Goal: Information Seeking & Learning: Learn about a topic

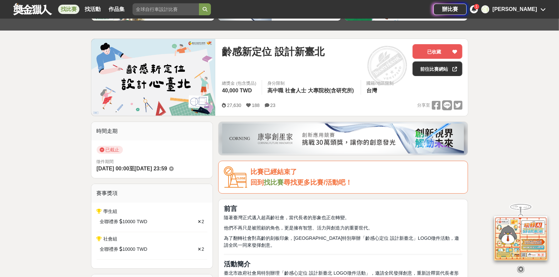
scroll to position [66, 0]
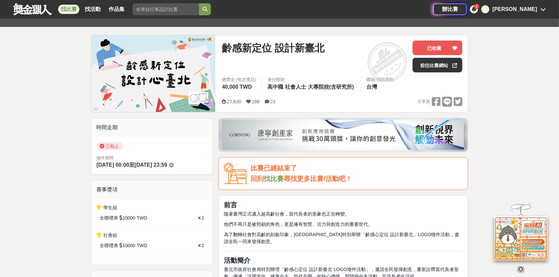
click at [174, 164] on icon at bounding box center [171, 165] width 5 height 5
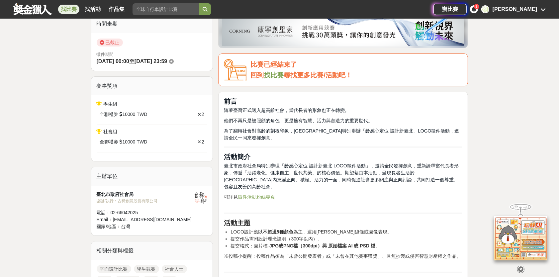
scroll to position [166, 0]
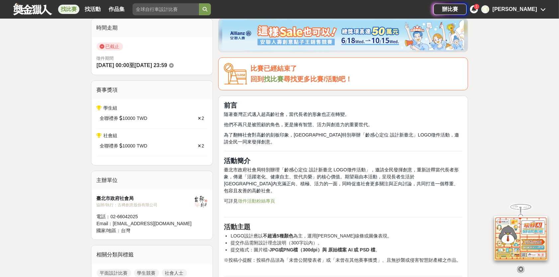
click at [264, 198] on link "徵件活動粉絲專頁" at bounding box center [256, 200] width 37 height 5
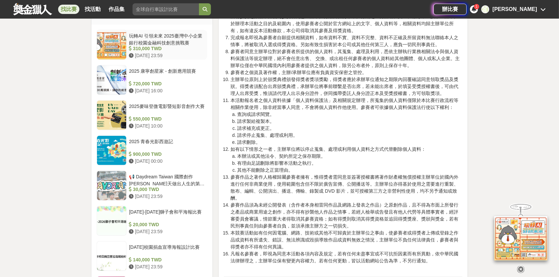
scroll to position [797, 0]
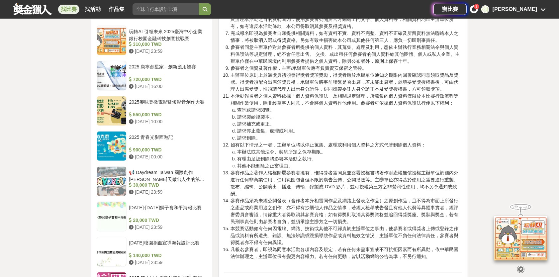
drag, startPoint x: 160, startPoint y: 137, endPoint x: 58, endPoint y: 178, distance: 109.9
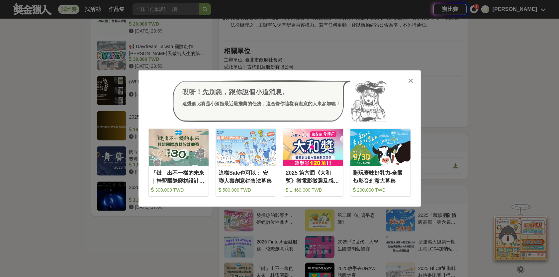
scroll to position [1030, 0]
click at [412, 81] on icon at bounding box center [410, 80] width 5 height 7
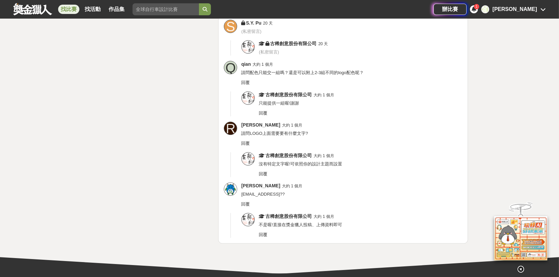
scroll to position [1893, 0]
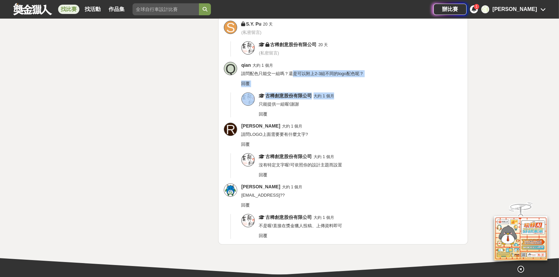
drag, startPoint x: 291, startPoint y: 65, endPoint x: 409, endPoint y: 92, distance: 121.1
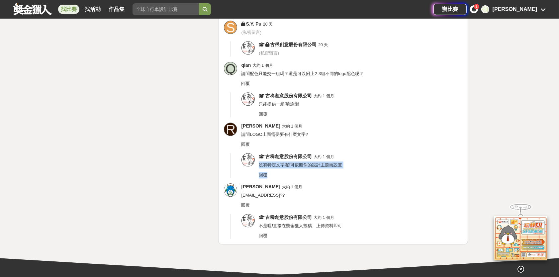
drag, startPoint x: 258, startPoint y: 156, endPoint x: 352, endPoint y: 161, distance: 94.1
click at [352, 161] on div "古稀創意股份有限公司 大約 1 個月 沒有特定文字喔!可依照你的設計主題而設置 回覆" at bounding box center [361, 165] width 204 height 25
click at [364, 141] on div "回覆" at bounding box center [351, 144] width 221 height 7
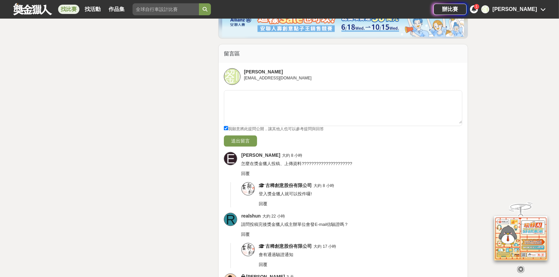
scroll to position [1397, 0]
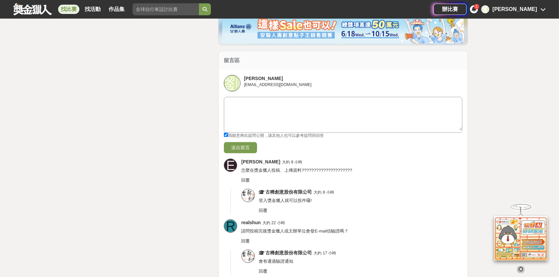
click at [267, 103] on textarea at bounding box center [343, 113] width 238 height 33
click at [412, 177] on div "回覆" at bounding box center [351, 180] width 221 height 7
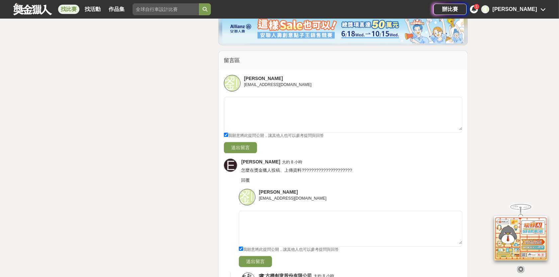
click at [226, 133] on input "我願意將此提問公開，讓其他人也可以參考提問與回答" at bounding box center [226, 135] width 4 height 4
checkbox input "false"
click at [271, 100] on textarea at bounding box center [343, 113] width 238 height 33
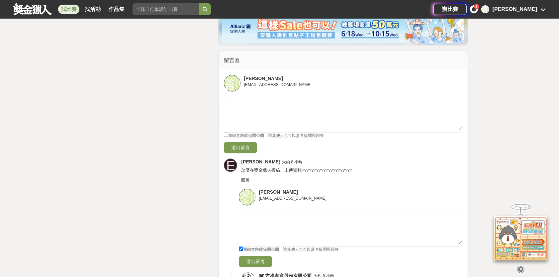
drag, startPoint x: 256, startPoint y: 153, endPoint x: 275, endPoint y: 153, distance: 19.6
click at [275, 159] on div "Emma Huang 大約 8 小時" at bounding box center [351, 162] width 221 height 7
click at [255, 159] on span "Emma Huang" at bounding box center [260, 161] width 39 height 5
drag, startPoint x: 242, startPoint y: 154, endPoint x: 271, endPoint y: 154, distance: 28.2
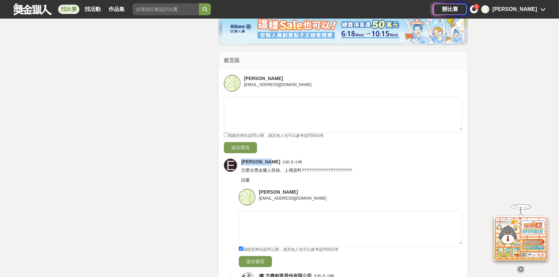
click at [271, 159] on span "Emma Huang" at bounding box center [260, 161] width 39 height 5
drag, startPoint x: 271, startPoint y: 154, endPoint x: 255, endPoint y: 154, distance: 16.3
click at [255, 159] on div "Emma Huang 大約 8 小時" at bounding box center [351, 162] width 221 height 7
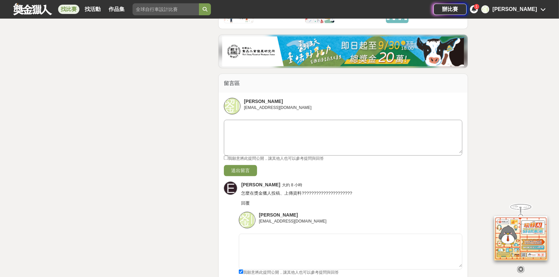
scroll to position [1364, 0]
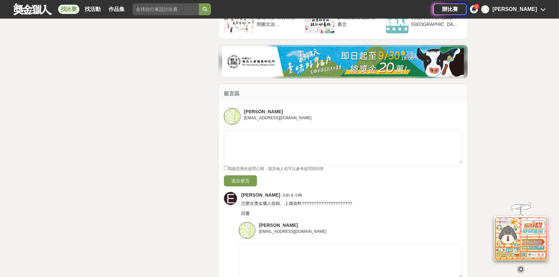
click at [232, 192] on div "E" at bounding box center [230, 198] width 13 height 13
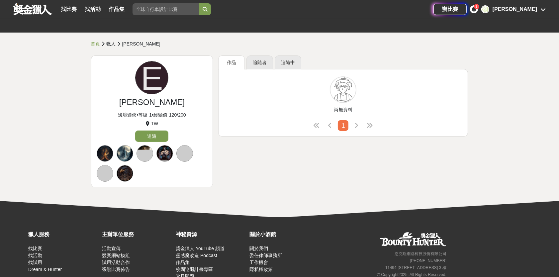
click at [145, 151] on div at bounding box center [144, 153] width 17 height 17
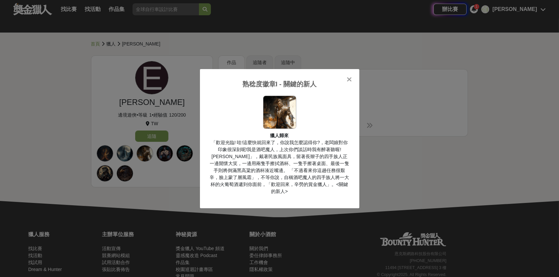
click at [411, 141] on div "熟稔度徽章I - 關鍵的新人 獵人歸來 「歡迎光臨! 哇!這麼快就回來了，你說我怎麼認得你?，老闆娘對你印象很深刻呢!我是酒吧魔人，上次你們談話時我有醉著聽喔…" at bounding box center [279, 138] width 559 height 277
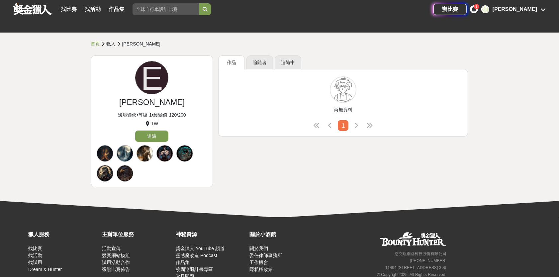
click at [186, 151] on div at bounding box center [184, 153] width 17 height 17
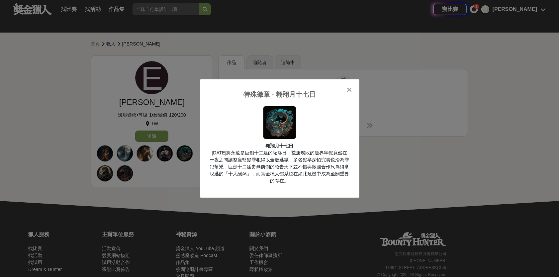
click at [373, 154] on div "特殊徽章 - 翱翔月十七日 翱翔月十七日 今天將永遠是巨劍十二廷的恥辱日，荒唐腐敗的邊界牢獄竟然在一夜之間讓整座監獄罪犯得以全數逃獄，多名獄卒深怕究責也淪為罪…" at bounding box center [279, 138] width 559 height 277
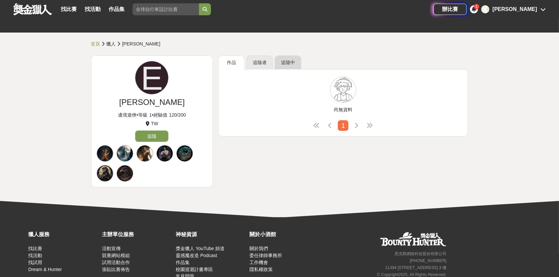
click at [285, 62] on link "追隨中" at bounding box center [288, 62] width 27 height 14
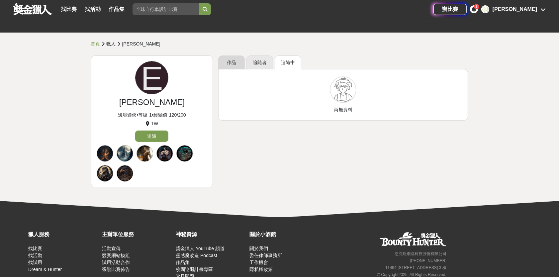
click at [220, 64] on link "作品" at bounding box center [231, 62] width 27 height 14
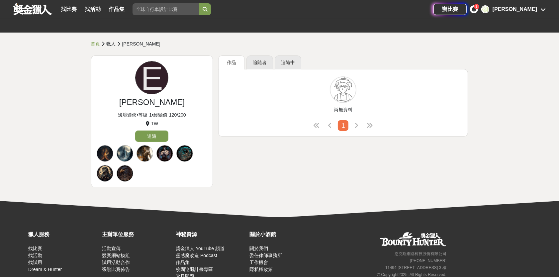
click at [478, 9] on div "1" at bounding box center [474, 9] width 8 height 8
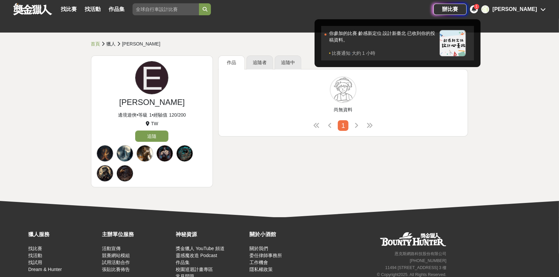
click at [436, 35] on div "你參加的比賽 齡感新定位 設計新臺北 已收到你的投稿資料。" at bounding box center [382, 40] width 107 height 20
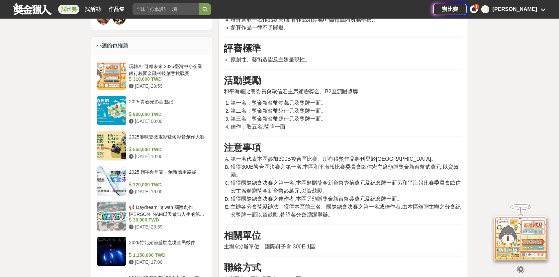
scroll to position [531, 0]
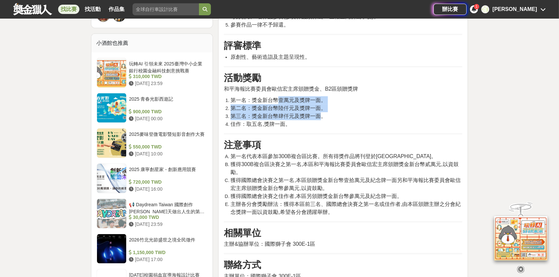
drag, startPoint x: 276, startPoint y: 109, endPoint x: 321, endPoint y: 122, distance: 46.4
click at [320, 121] on ol "第一名：獎金新台幣壹萬元及獎牌一面。 第二名：獎金新台幣陸仟元及獎牌一面。 第三名：獎金新台幣肆仟元及獎牌一面。 佳作：取五名,獎牌一面。" at bounding box center [343, 112] width 238 height 32
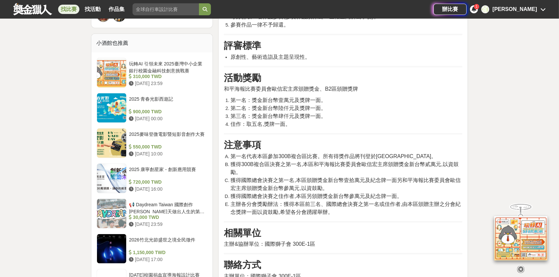
click at [347, 128] on li "佳作：取五名,獎牌一面。" at bounding box center [346, 124] width 232 height 8
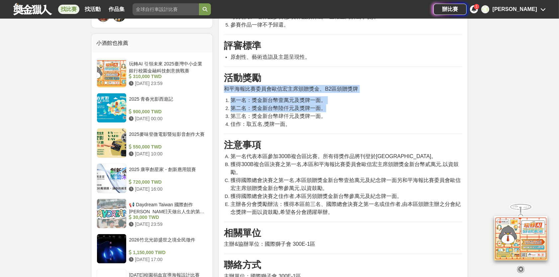
drag, startPoint x: 225, startPoint y: 96, endPoint x: 380, endPoint y: 121, distance: 157.6
click at [380, 120] on div "活動主題 萬眾一心 參賽資格 凡於2011年(民國100年)11月16日至2014年(民國103年)11月15日出生之學童,皆有資格參加比賽。 活動時程 日期…" at bounding box center [343, 28] width 238 height 574
click at [381, 120] on li "第三名：獎金新台幣肆仟元及獎牌一面。" at bounding box center [346, 116] width 232 height 8
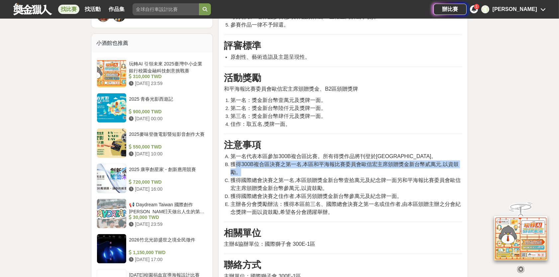
drag, startPoint x: 234, startPoint y: 172, endPoint x: 426, endPoint y: 180, distance: 192.1
click at [426, 176] on li "獲得300B複合區決賽之第一名,本區和平海報比賽委員會歐信宏主席頒贈獎金新台幣貳萬元,以資鼓勵。" at bounding box center [346, 168] width 232 height 16
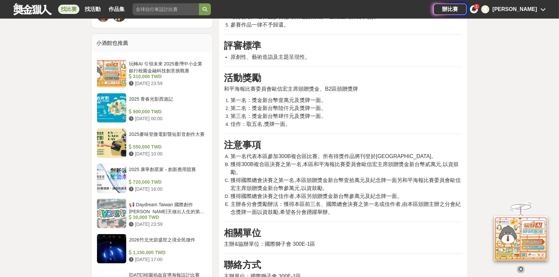
click at [419, 151] on h3 "注意事項" at bounding box center [343, 144] width 238 height 11
drag, startPoint x: 375, startPoint y: 164, endPoint x: 411, endPoint y: 157, distance: 37.1
click at [399, 159] on span "第一名代表本區參加300B複合區比賽。所有得獎作品將刊登於北獅園地。" at bounding box center [333, 156] width 206 height 6
click at [412, 151] on h3 "注意事項" at bounding box center [343, 144] width 238 height 11
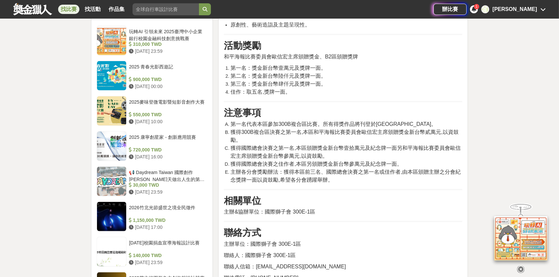
scroll to position [565, 0]
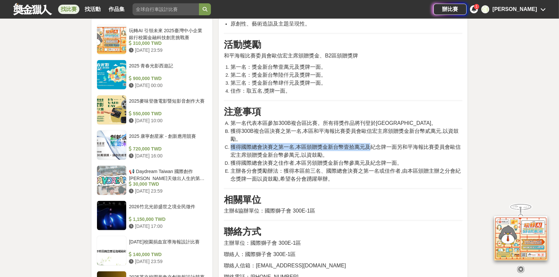
drag, startPoint x: 219, startPoint y: 154, endPoint x: 368, endPoint y: 156, distance: 148.5
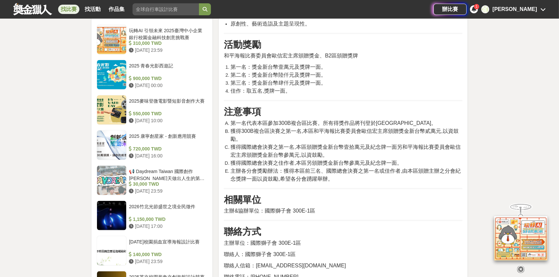
click at [408, 127] on li "第一名代表本區參加300B複合區比賽。所有得獎作品將刊登於北獅園地。" at bounding box center [346, 123] width 232 height 8
drag, startPoint x: 234, startPoint y: 174, endPoint x: 406, endPoint y: 169, distance: 171.4
click at [406, 167] on li "獲得國際總會決賽之佳作者,本區另頒贈獎金新台幣參萬元及紀念牌一面。" at bounding box center [346, 163] width 232 height 8
click at [407, 118] on h3 "注意事項" at bounding box center [343, 111] width 238 height 11
drag, startPoint x: 296, startPoint y: 173, endPoint x: 405, endPoint y: 165, distance: 108.9
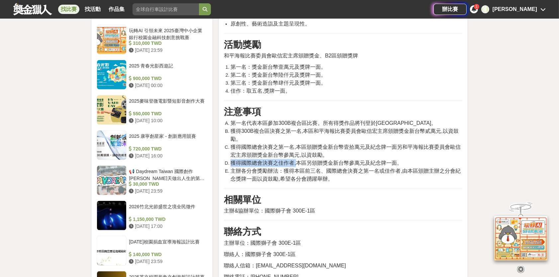
click at [404, 165] on ol "第一名代表本區參加300B複合區比賽。所有得獎作品將刊登於北獅園地。 獲得300B複合區決賽之第一名,本區和平海報比賽委員會歐信宏主席頒贈獎金新台幣貳萬元,以…" at bounding box center [343, 151] width 238 height 64
click at [406, 118] on h3 "注意事項" at bounding box center [343, 111] width 238 height 11
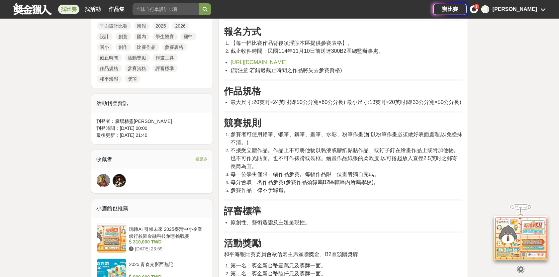
scroll to position [365, 0]
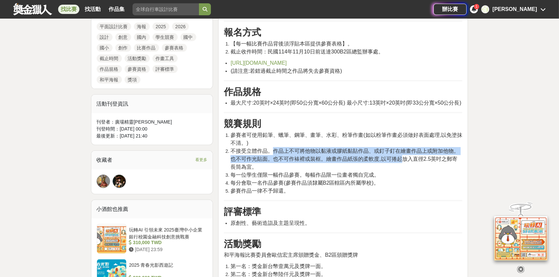
drag, startPoint x: 275, startPoint y: 158, endPoint x: 401, endPoint y: 167, distance: 125.8
click at [401, 167] on span "不接受立體作品。作品上不可將他物以黏液或膠紙黏貼作品、或釘子釘在繪畫作品上或附加他物。也不可作光貼面。也不可作裱褙或裝框。繪畫作品紙張的柔軟度,以可捲起放入直…" at bounding box center [344, 159] width 228 height 22
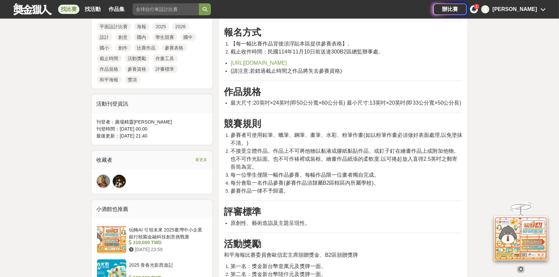
click at [312, 143] on span "參賽者可使用鉛筆、蠟筆、鋼筆、畫筆、水彩、粉筆作畫(如以粉筆作畫必須做好表面處理,以免塗抹不清。)" at bounding box center [346, 139] width 232 height 14
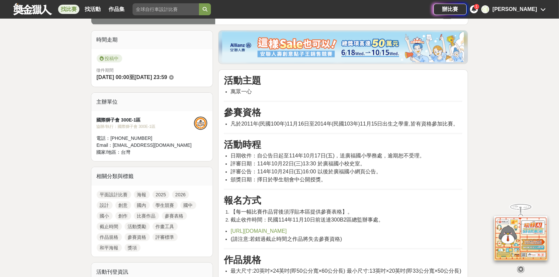
scroll to position [199, 0]
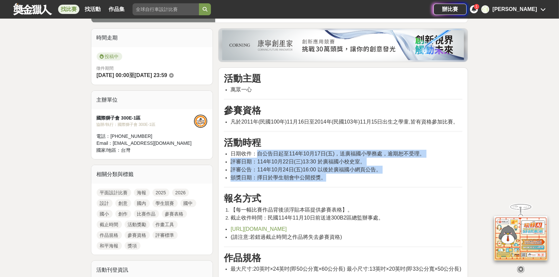
drag, startPoint x: 256, startPoint y: 154, endPoint x: 421, endPoint y: 178, distance: 167.4
click at [421, 178] on ul "日期收件：自公告日起至114年10月17日(五)，送廣福國小學務處，逾期恕不受理。 評審日期：114年10月22日(三)13:30 於廣福國小校史室。 評審公…" at bounding box center [343, 166] width 238 height 32
click at [343, 175] on li "頒獎日期：擇日於學生朝會中公開授獎。" at bounding box center [346, 178] width 232 height 8
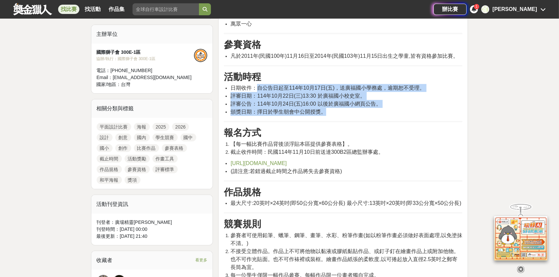
scroll to position [266, 0]
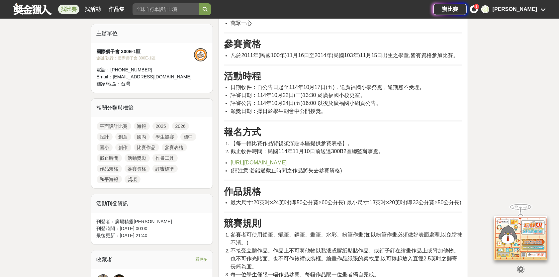
click at [335, 200] on span "最大尺寸:20英吋×24英吋(即50公分寬×60公分長) 最小尺寸:13英吋×20英吋(即33公分寬×50公分長)" at bounding box center [345, 203] width 230 height 6
drag, startPoint x: 245, startPoint y: 205, endPoint x: 367, endPoint y: 200, distance: 122.0
click at [367, 200] on span "最大尺寸:20英吋×24英吋(即50公分寬×60公分長) 最小尺寸:13英吋×20英吋(即33公分寬×50公分長)" at bounding box center [345, 203] width 230 height 6
click at [337, 186] on h3 "作品規格" at bounding box center [343, 191] width 238 height 11
drag, startPoint x: 278, startPoint y: 146, endPoint x: 345, endPoint y: 145, distance: 67.4
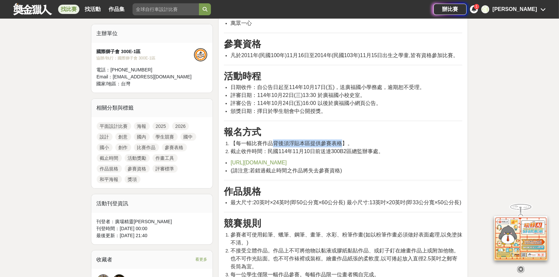
click at [343, 145] on span "【每一幅比賽作品背後須浮貼本區提供參賽表格】。" at bounding box center [291, 143] width 122 height 6
click at [368, 141] on li "【每一幅比賽作品背後須浮貼本區提供參賽表格】。" at bounding box center [346, 143] width 232 height 8
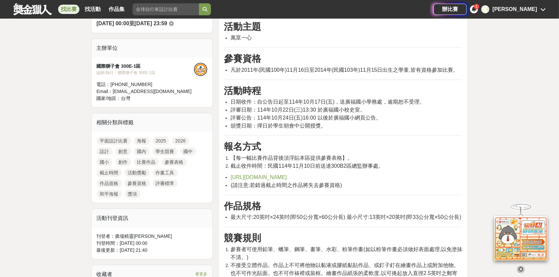
scroll to position [199, 0]
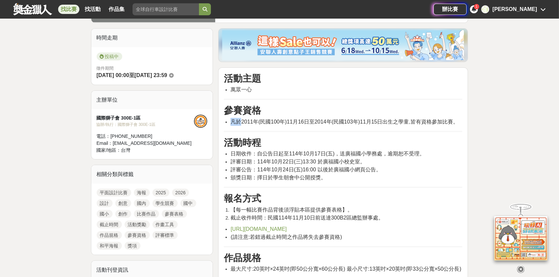
drag, startPoint x: 239, startPoint y: 124, endPoint x: 383, endPoint y: 142, distance: 145.3
click at [337, 145] on h3 "活動時程" at bounding box center [343, 142] width 238 height 11
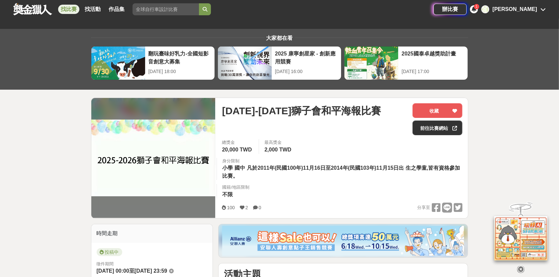
scroll to position [0, 0]
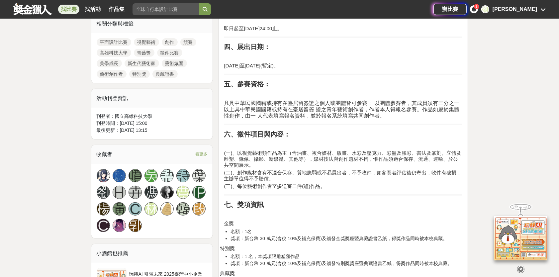
scroll to position [332, 0]
click at [151, 198] on div "馮" at bounding box center [150, 191] width 13 height 13
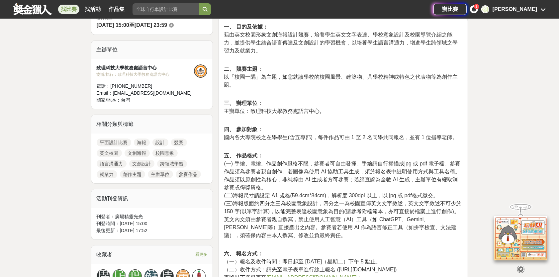
scroll to position [199, 0]
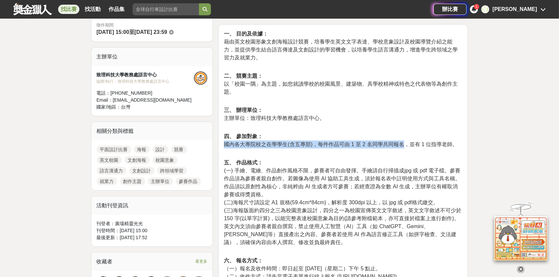
drag, startPoint x: 223, startPoint y: 147, endPoint x: 403, endPoint y: 147, distance: 179.3
click at [407, 124] on p "三、 辦理單位： 主辦單位：致理科技大學教務處語言中心。" at bounding box center [343, 117] width 238 height 23
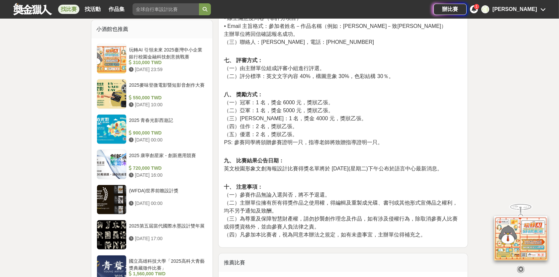
scroll to position [498, 0]
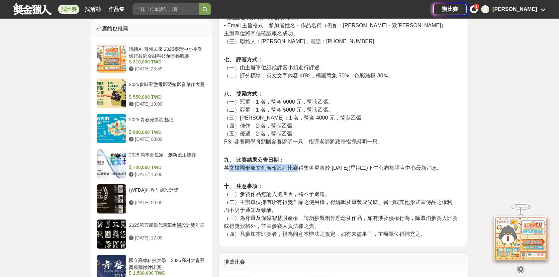
drag, startPoint x: 230, startPoint y: 167, endPoint x: 296, endPoint y: 169, distance: 65.8
click at [296, 169] on span "英文校園形象文創海報設計比賽得獎名單將於 [DATE](星期二)下午公布於語言中心最新消息。" at bounding box center [333, 168] width 218 height 6
click at [324, 159] on p "九、 比賽結果公告日期： 英文校園形象文創海報設計比賽得獎名單將於 [DATE](星期二)下午公布於語言中心最新消息。" at bounding box center [343, 167] width 238 height 23
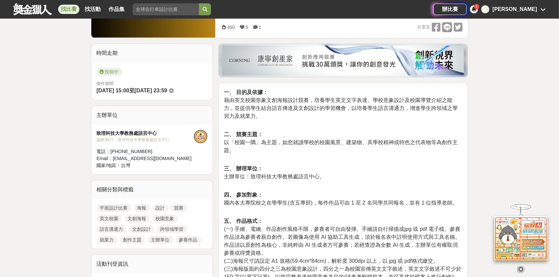
scroll to position [133, 0]
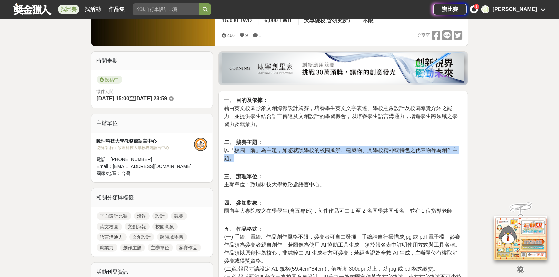
drag, startPoint x: 236, startPoint y: 150, endPoint x: 370, endPoint y: 150, distance: 133.8
click at [357, 154] on p "二、 競賽主題： 以「校園一隅」為主題，如您就讀學校的校園風景、建築物、具學校精神或特色之代表物等為創作主題。" at bounding box center [343, 153] width 238 height 31
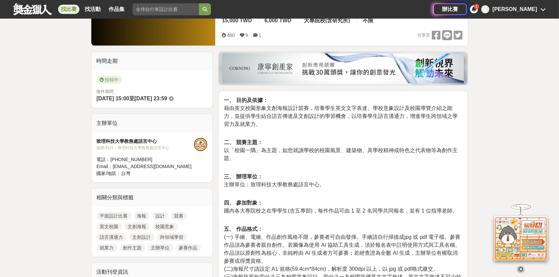
click at [393, 139] on p "二、 競賽主題： 以「校園一隅」為主題，如您就讀學校的校園風景、建築物、具學校精神或特色之代表物等為創作主題。" at bounding box center [343, 153] width 238 height 31
drag, startPoint x: 363, startPoint y: 148, endPoint x: 484, endPoint y: 154, distance: 121.3
click at [410, 140] on p "二、 競賽主題： 以「校園一隅」為主題，如您就讀學校的校園風景、建築物、具學校精神或特色之代表物等為創作主題。" at bounding box center [343, 153] width 238 height 31
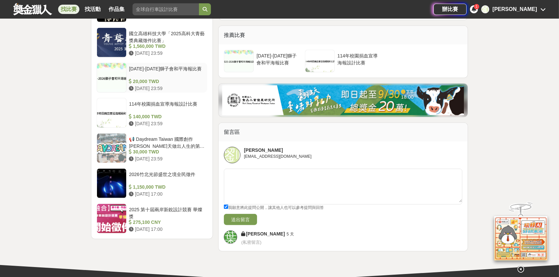
scroll to position [731, 0]
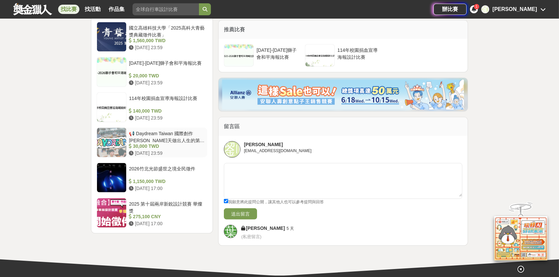
click at [186, 140] on div "📢 Daydream Taiwan 國際創作[PERSON_NAME]天做出人生的第一款遊戲吧！" at bounding box center [167, 136] width 76 height 13
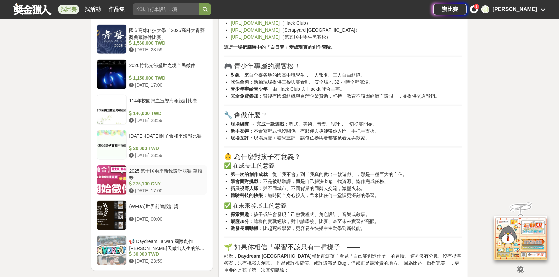
scroll to position [764, 0]
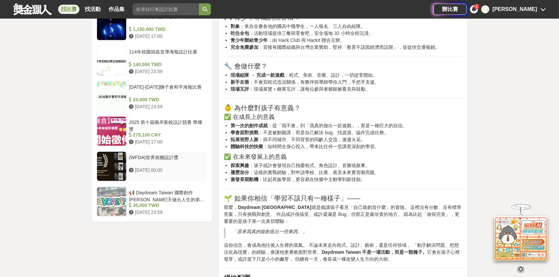
click at [176, 154] on div "(WFDA)世界前瞻設計獎" at bounding box center [167, 160] width 76 height 13
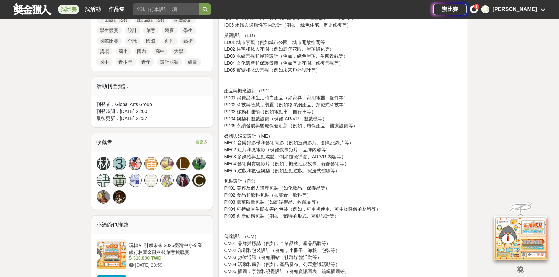
scroll to position [332, 0]
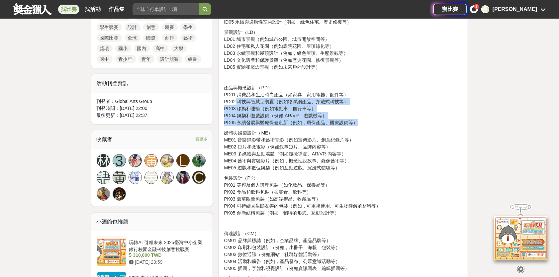
drag, startPoint x: 357, startPoint y: 121, endPoint x: 235, endPoint y: 104, distance: 123.1
click at [234, 103] on p "產品與概念設計（PD） PD01 消費品和生活時尚產品（如家具、家用電器、配件等） PD02 科技與智慧型裝置（例如物聯網產品、穿戴式科技等） PD03 移動…" at bounding box center [343, 105] width 238 height 42
click at [409, 113] on p "產品與概念設計（PD） PD01 消費品和生活時尚產品（如家具、家用電器、配件等） PD02 科技與智慧型裝置（例如物聯網產品、穿戴式科技等） PD03 移動…" at bounding box center [343, 105] width 238 height 42
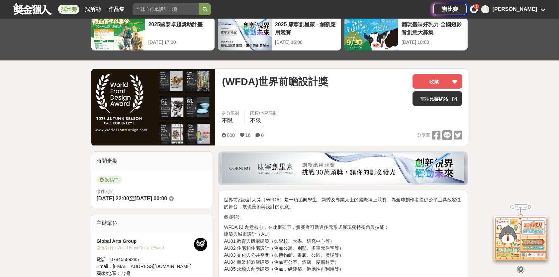
scroll to position [31, 0]
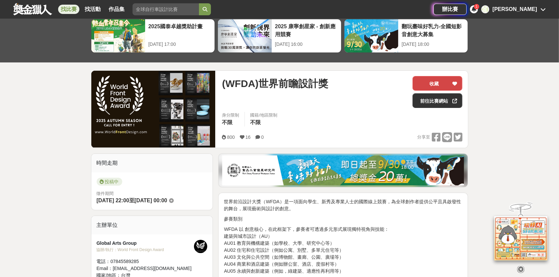
click at [432, 83] on button "收藏" at bounding box center [437, 83] width 50 height 15
click at [420, 105] on link "前往比賽網站" at bounding box center [437, 100] width 50 height 15
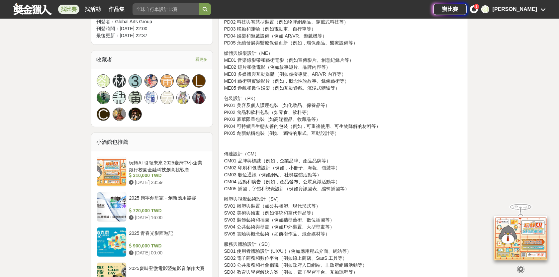
scroll to position [463, 0]
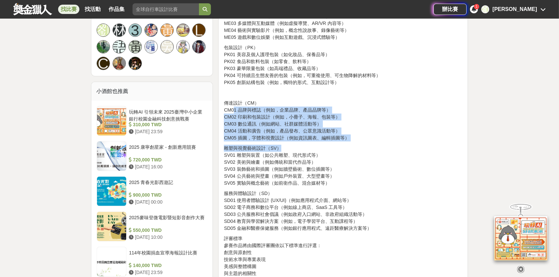
drag, startPoint x: 234, startPoint y: 111, endPoint x: 347, endPoint y: 141, distance: 116.9
click at [347, 141] on div "世界前沿設計大獎（WFDA）是一項面向學生、新秀及專業人士的國際線上競賽，為全球創作者提供公平且具啟發性的舞台，展現藝術與設計的創意。 參賽類別 WFDA 以…" at bounding box center [343, 65] width 238 height 597
click at [352, 118] on p "傳達設計（CM） CM01 品牌與標誌（例如，企業品牌、產品品牌等） CM02 印刷和包裝設計（例如，小冊子、海報、包裝等） CM03 數位通訊（例如網站、社…" at bounding box center [343, 121] width 238 height 42
drag, startPoint x: 282, startPoint y: 138, endPoint x: 230, endPoint y: 107, distance: 60.9
click at [230, 107] on p "傳達設計（CM） CM01 品牌與標誌（例如，企業品牌、產品品牌等） CM02 印刷和包裝設計（例如，小冊子、海報、包裝等） CM03 數位通訊（例如網站、社…" at bounding box center [343, 121] width 238 height 42
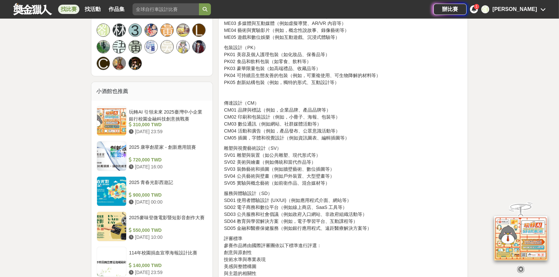
click at [363, 105] on p "傳達設計（CM） CM01 品牌與標誌（例如，企業品牌、產品品牌等） CM02 印刷和包裝設計（例如，小冊子、海報、包裝等） CM03 數位通訊（例如網站、社…" at bounding box center [343, 121] width 238 height 42
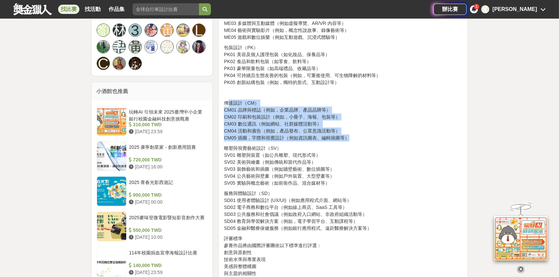
drag, startPoint x: 360, startPoint y: 139, endPoint x: 238, endPoint y: 101, distance: 128.2
click at [227, 97] on div "世界前沿設計大獎（WFDA）是一項面向學生、新秀及專業人士的國際線上競賽，為全球創作者提供公平且具啟發性的舞台，展現藝術與設計的創意。 參賽類別 WFDA 以…" at bounding box center [343, 65] width 238 height 597
click at [382, 111] on p "傳達設計（CM） CM01 品牌與標誌（例如，企業品牌、產品品牌等） CM02 印刷和包裝設計（例如，小冊子、海報、包裝等） CM03 數位通訊（例如網站、社…" at bounding box center [343, 121] width 238 height 42
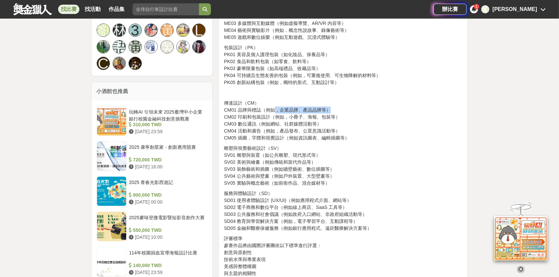
drag, startPoint x: 338, startPoint y: 110, endPoint x: 273, endPoint y: 107, distance: 64.5
click at [273, 107] on p "傳達設計（CM） CM01 品牌與標誌（例如，企業品牌、產品品牌等） CM02 印刷和包裝設計（例如，小冊子、海報、包裝等） CM03 數位通訊（例如網站、社…" at bounding box center [343, 121] width 238 height 42
click at [401, 109] on p "傳達設計（CM） CM01 品牌與標誌（例如，企業品牌、產品品牌等） CM02 印刷和包裝設計（例如，小冊子、海報、包裝等） CM03 數位通訊（例如網站、社…" at bounding box center [343, 121] width 238 height 42
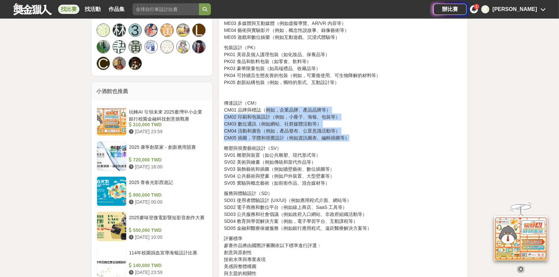
drag, startPoint x: 265, startPoint y: 108, endPoint x: 352, endPoint y: 139, distance: 92.4
click at [352, 139] on p "傳達設計（CM） CM01 品牌與標誌（例如，企業品牌、產品品牌等） CM02 印刷和包裝設計（例如，小冊子、海報、包裝等） CM03 數位通訊（例如網站、社…" at bounding box center [343, 121] width 238 height 42
click at [362, 118] on p "傳達設計（CM） CM01 品牌與標誌（例如，企業品牌、產品品牌等） CM02 印刷和包裝設計（例如，小冊子、海報、包裝等） CM03 數位通訊（例如網站、社…" at bounding box center [343, 121] width 238 height 42
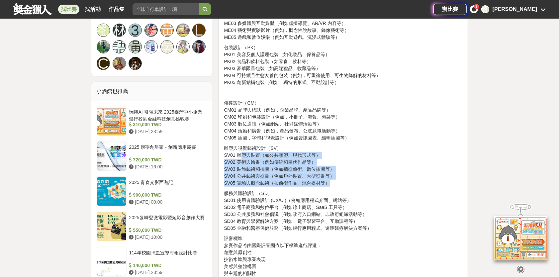
drag, startPoint x: 239, startPoint y: 154, endPoint x: 349, endPoint y: 185, distance: 113.5
click at [349, 185] on p "雕塑與視覺藝術設計（SV） SV01 雕塑與裝置（如公共雕塑、現代形式等） SV02 美術與繪畫（例如傳統和當代作品等） SV03 裝飾藝術和插圖（例如牆壁藝…" at bounding box center [343, 166] width 238 height 42
click at [364, 168] on p "雕塑與視覺藝術設計（SV） SV01 雕塑與裝置（如公共雕塑、現代形式等） SV02 美術與繪畫（例如傳統和當代作品等） SV03 裝飾藝術和插圖（例如牆壁藝…" at bounding box center [343, 166] width 238 height 42
click at [368, 165] on p "雕塑與視覺藝術設計（SV） SV01 雕塑與裝置（如公共雕塑、現代形式等） SV02 美術與繪畫（例如傳統和當代作品等） SV03 裝飾藝術和插圖（例如牆壁藝…" at bounding box center [343, 166] width 238 height 42
click at [361, 164] on p "雕塑與視覺藝術設計（SV） SV01 雕塑與裝置（如公共雕塑、現代形式等） SV02 美術與繪畫（例如傳統和當代作品等） SV03 裝飾藝術和插圖（例如牆壁藝…" at bounding box center [343, 166] width 238 height 42
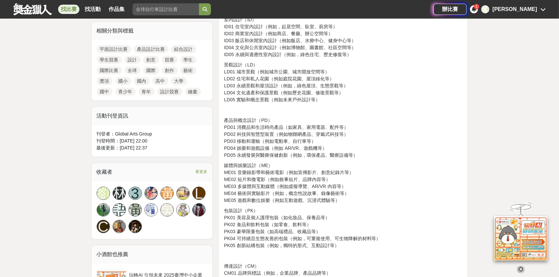
scroll to position [297, 0]
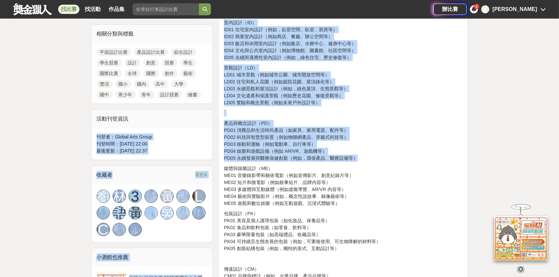
drag, startPoint x: 357, startPoint y: 158, endPoint x: 217, endPoint y: 123, distance: 144.7
click at [363, 125] on p "產品與概念設計（PD） PD01 消費品和生活時尚產品（如家具、家用電器、配件等） PD02 科技與智慧型裝置（例如物聯網產品、穿戴式科技等） PD03 移動…" at bounding box center [343, 141] width 238 height 42
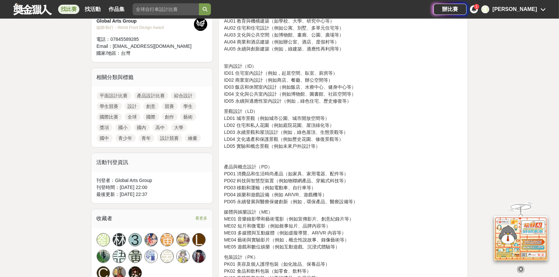
scroll to position [266, 0]
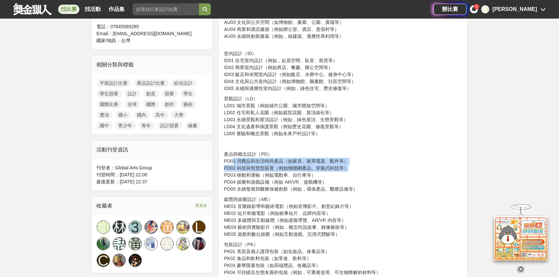
drag, startPoint x: 234, startPoint y: 162, endPoint x: 378, endPoint y: 158, distance: 144.5
click at [358, 164] on p "產品與概念設計（PD） PD01 消費品和生活時尚產品（如家具、家用電器、配件等） PD02 科技與智慧型裝置（例如物聯網產品、穿戴式科技等） PD03 移動…" at bounding box center [343, 172] width 238 height 42
click at [399, 142] on p at bounding box center [343, 143] width 238 height 7
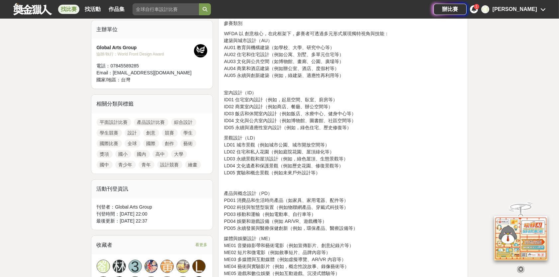
scroll to position [199, 0]
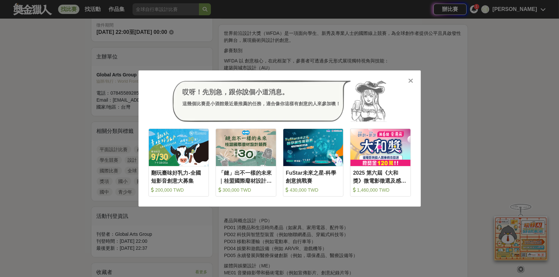
click at [407, 80] on div at bounding box center [410, 80] width 7 height 7
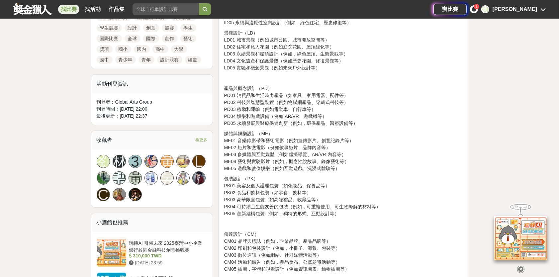
scroll to position [332, 0]
